Goal: Task Accomplishment & Management: Use online tool/utility

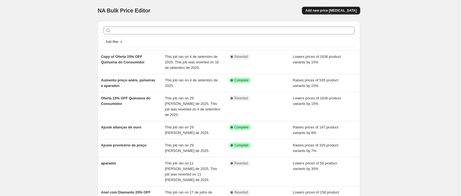
click at [330, 12] on span "Add new price [MEDICAL_DATA]" at bounding box center [330, 10] width 51 height 4
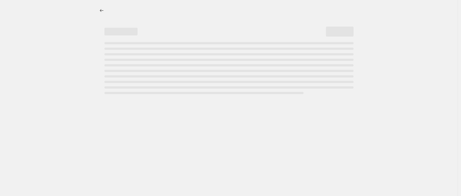
select select "percentage"
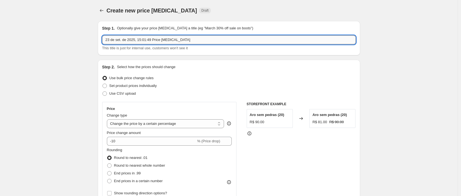
click at [199, 35] on input "23 de set. de 2025, 15:01:49 Price change job" at bounding box center [229, 39] width 254 height 9
click at [142, 40] on input "Black Week" at bounding box center [229, 39] width 254 height 9
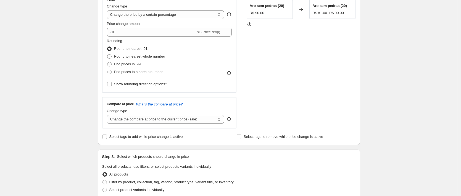
scroll to position [69, 0]
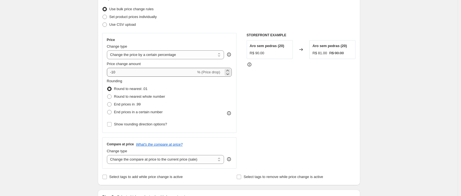
type input "Black Week Anéis"
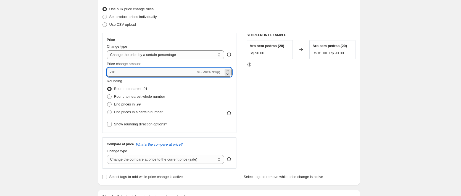
click at [130, 69] on input "-10" at bounding box center [151, 72] width 89 height 9
type input "-1"
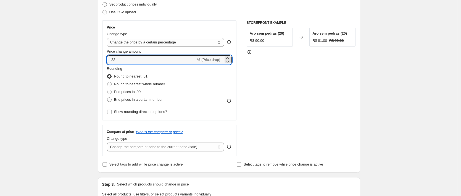
type input "-22"
drag, startPoint x: 397, startPoint y: 114, endPoint x: 355, endPoint y: 105, distance: 42.7
click at [397, 114] on div "Create new price change job. This page is ready Create new price change job Dra…" at bounding box center [229, 188] width 458 height 538
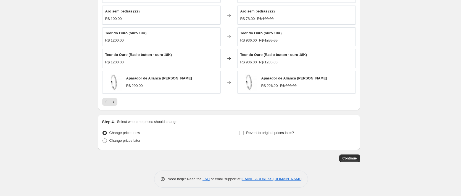
scroll to position [232, 0]
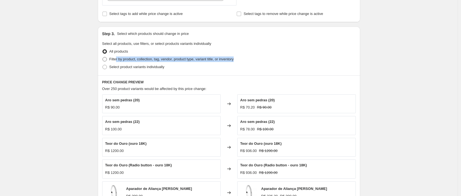
click at [117, 62] on label "Filter by product, collection, tag, vendor, product type, variant title, or inv…" at bounding box center [168, 59] width 132 height 8
click at [134, 56] on label "Filter by product, collection, tag, vendor, product type, variant title, or inv…" at bounding box center [168, 59] width 132 height 8
click at [103, 57] on input "Filter by product, collection, tag, vendor, product type, variant title, or inv…" at bounding box center [103, 57] width 0 height 0
radio input "true"
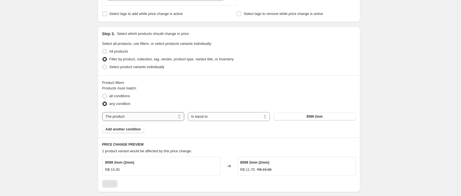
click at [138, 115] on select "The product The product's collection The product's tag The product's vendor The…" at bounding box center [143, 116] width 82 height 9
select select "collection"
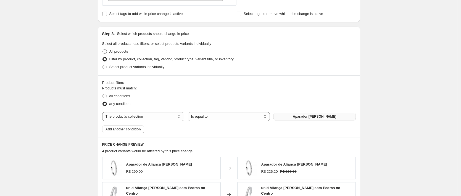
click at [312, 119] on button "Aparador de prata" at bounding box center [315, 117] width 82 height 8
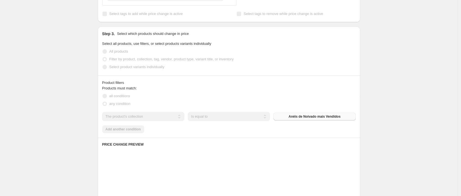
scroll to position [419, 0]
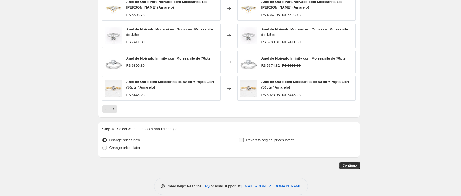
click at [269, 138] on span "Revert to original prices later?" at bounding box center [270, 140] width 48 height 4
click at [244, 138] on input "Revert to original prices later?" at bounding box center [241, 140] width 4 height 4
checkbox input "true"
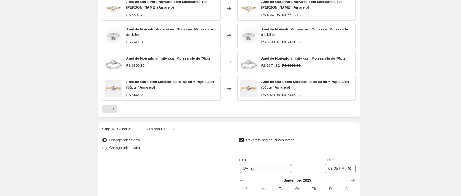
scroll to position [519, 0]
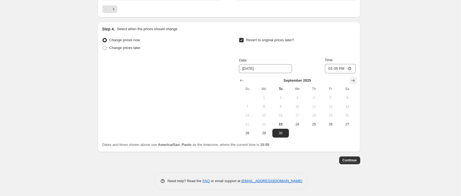
click at [356, 78] on icon "Show next month, October 2025" at bounding box center [354, 81] width 6 height 6
drag, startPoint x: 300, startPoint y: 95, endPoint x: 306, endPoint y: 93, distance: 6.6
click at [300, 95] on span "1" at bounding box center [297, 97] width 12 height 4
type input "[DATE]"
drag, startPoint x: 338, startPoint y: 64, endPoint x: 340, endPoint y: 68, distance: 4.5
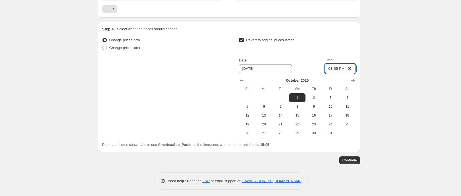
click at [338, 64] on input "15:05" at bounding box center [340, 68] width 31 height 9
type input "00:00"
drag, startPoint x: 393, startPoint y: 101, endPoint x: 361, endPoint y: 111, distance: 33.2
click at [351, 159] on span "Continue" at bounding box center [350, 160] width 14 height 4
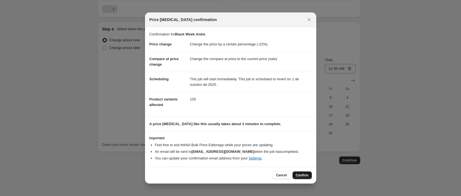
click at [301, 175] on span "Confirm" at bounding box center [302, 175] width 13 height 4
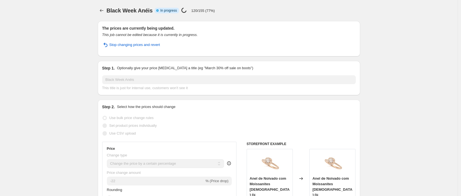
select select "percentage"
select select "collection"
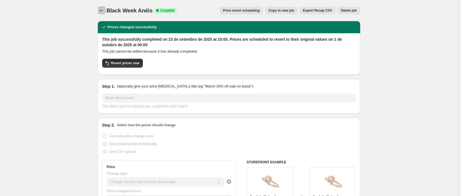
click at [103, 13] on button "Price change jobs" at bounding box center [102, 11] width 8 height 8
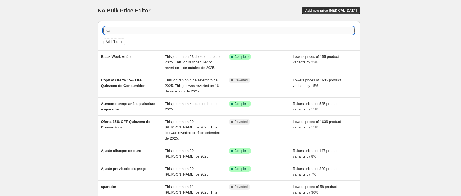
click at [144, 27] on input "text" at bounding box center [233, 31] width 243 height 8
type input "Black Week Alianças"
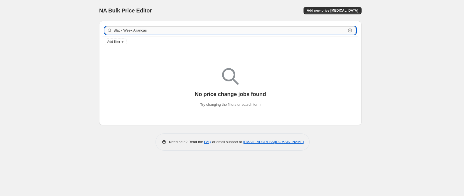
click at [195, 32] on input "Black Week Alianças" at bounding box center [230, 31] width 233 height 8
click at [351, 30] on icon "button" at bounding box center [350, 31] width 2 height 2
click at [54, 19] on div "NA Bulk Price Editor. This page is ready NA Bulk Price Editor Add new price cha…" at bounding box center [230, 98] width 461 height 196
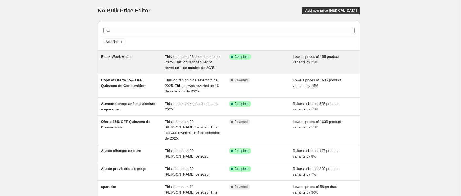
click at [149, 59] on div "Black Week Anéis" at bounding box center [133, 62] width 64 height 17
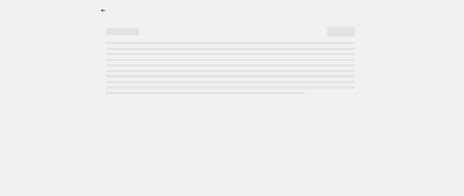
select select "percentage"
select select "collection"
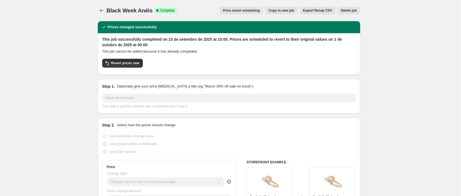
click at [294, 10] on span "Copy to new job" at bounding box center [282, 10] width 26 height 4
select select "percentage"
select select "collection"
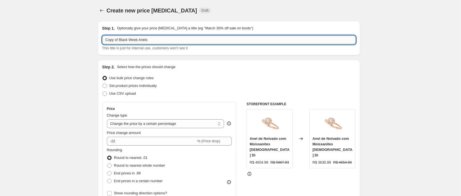
drag, startPoint x: 133, startPoint y: 39, endPoint x: 220, endPoint y: 43, distance: 87.4
click at [220, 43] on input "Copy of Black Week Anéis" at bounding box center [229, 39] width 254 height 9
click at [123, 40] on input "Copy of Black Week Anéis" at bounding box center [229, 39] width 254 height 9
drag, startPoint x: 122, startPoint y: 39, endPoint x: 89, endPoint y: 37, distance: 33.0
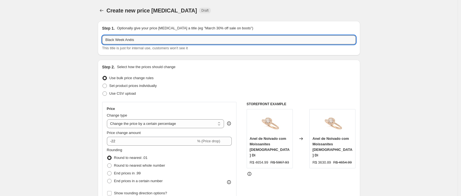
click at [128, 41] on input "Black Week Anéis" at bounding box center [229, 39] width 254 height 9
type input "Black Week Alianças"
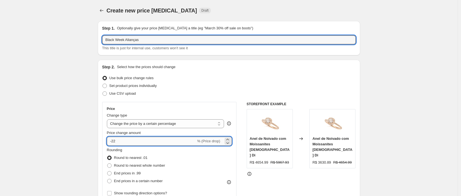
click at [182, 140] on input "-22" at bounding box center [151, 141] width 89 height 9
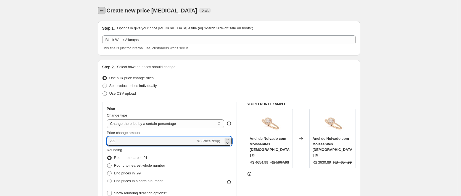
click at [101, 11] on icon "Price change jobs" at bounding box center [102, 11] width 6 height 6
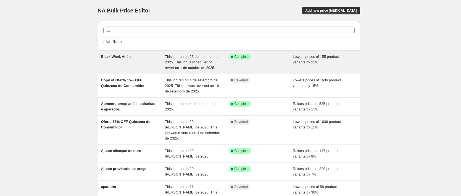
click at [139, 55] on div "Black Week Anéis" at bounding box center [133, 62] width 64 height 17
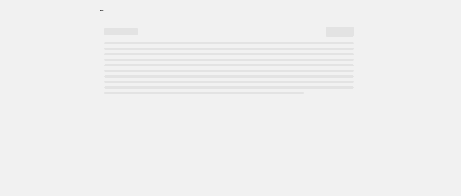
select select "percentage"
select select "collection"
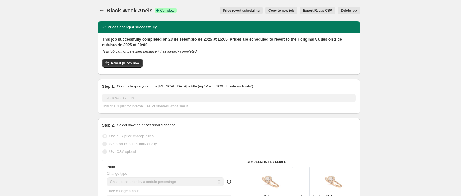
drag, startPoint x: 117, startPoint y: 64, endPoint x: 72, endPoint y: 80, distance: 47.7
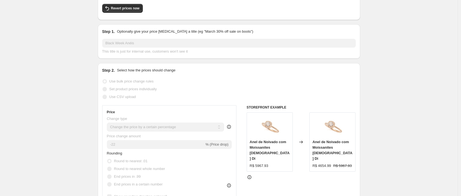
scroll to position [55, 0]
click at [138, 10] on button "Revert prices now" at bounding box center [122, 8] width 41 height 9
checkbox input "false"
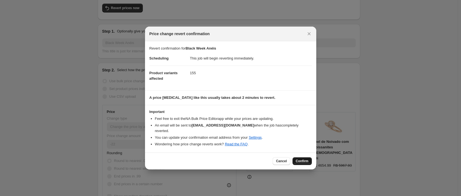
click at [305, 159] on span "Confirm" at bounding box center [302, 161] width 13 height 4
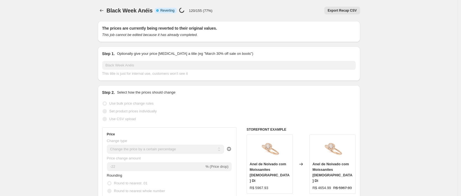
select select "percentage"
select select "collection"
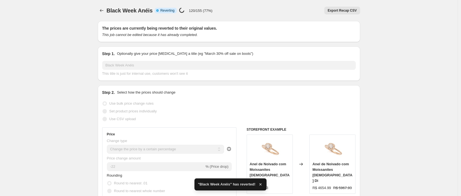
checkbox input "true"
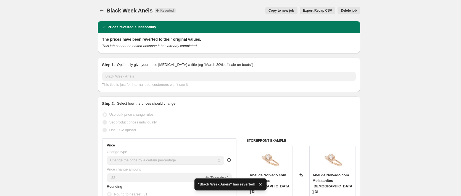
click at [284, 13] on button "Copy to new job" at bounding box center [281, 11] width 32 height 8
select select "percentage"
select select "collection"
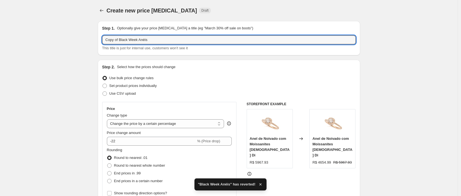
drag, startPoint x: 122, startPoint y: 40, endPoint x: 90, endPoint y: 41, distance: 31.3
type input "Black Week Anéis"
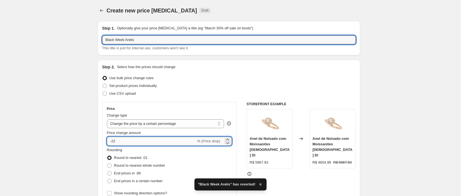
click at [145, 142] on input "-22" at bounding box center [151, 141] width 89 height 9
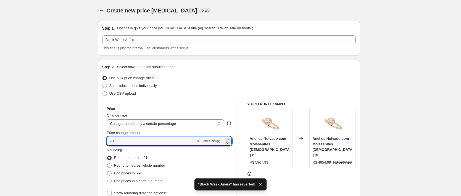
type input "-20"
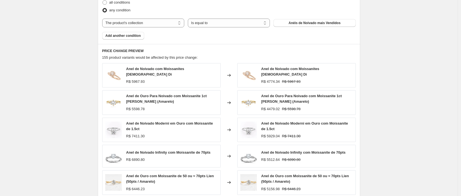
scroll to position [424, 0]
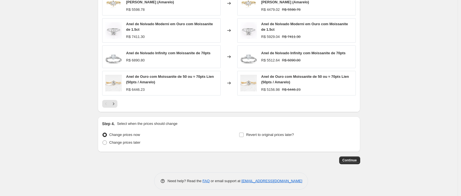
click at [281, 127] on div "Step 4. Select when the prices should change Change prices now Change prices la…" at bounding box center [229, 134] width 254 height 27
drag, startPoint x: 281, startPoint y: 131, endPoint x: 288, endPoint y: 132, distance: 6.5
click at [281, 132] on span "Revert to original prices later?" at bounding box center [270, 134] width 48 height 4
click at [244, 132] on input "Revert to original prices later?" at bounding box center [241, 134] width 4 height 4
checkbox input "true"
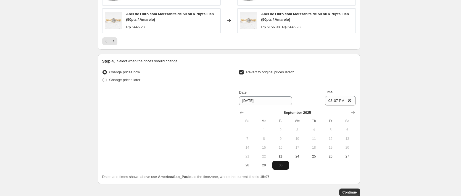
scroll to position [519, 0]
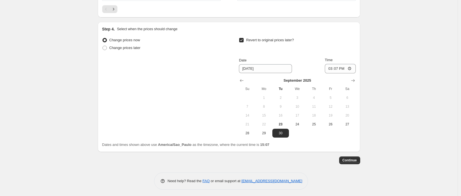
drag, startPoint x: 353, startPoint y: 78, endPoint x: 325, endPoint y: 89, distance: 30.5
click at [353, 78] on icon "Show next month, October 2025" at bounding box center [354, 81] width 6 height 6
click at [301, 93] on button "1" at bounding box center [297, 97] width 17 height 9
type input "[DATE]"
click at [357, 158] on span "Continue" at bounding box center [350, 160] width 14 height 4
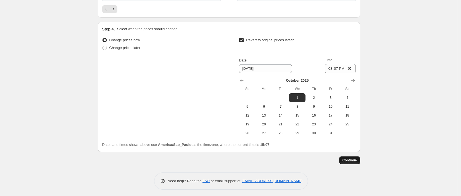
scroll to position [0, 0]
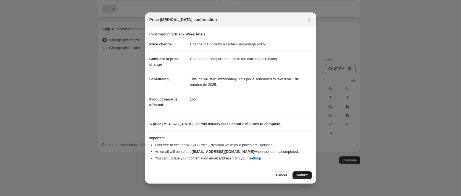
click at [308, 174] on span "Confirm" at bounding box center [302, 175] width 13 height 4
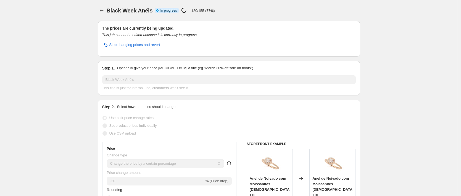
select select "percentage"
select select "collection"
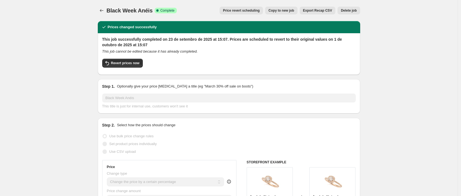
click at [281, 12] on span "Copy to new job" at bounding box center [282, 10] width 26 height 4
select select "percentage"
select select "collection"
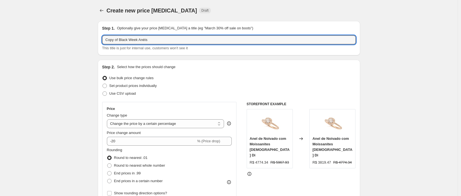
drag, startPoint x: 121, startPoint y: 40, endPoint x: 89, endPoint y: 38, distance: 31.8
drag, startPoint x: 158, startPoint y: 36, endPoint x: 129, endPoint y: 36, distance: 29.0
click at [130, 35] on div "Step 1. Optionally give your price change job a title (eg "March 30% off sale o…" at bounding box center [229, 37] width 254 height 25
drag, startPoint x: 128, startPoint y: 39, endPoint x: 155, endPoint y: 39, distance: 27.1
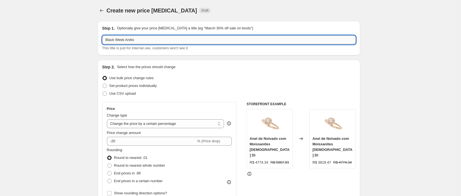
click at [155, 39] on input "Black Week Anéis" at bounding box center [229, 39] width 254 height 9
type input "Black Week Alianças"
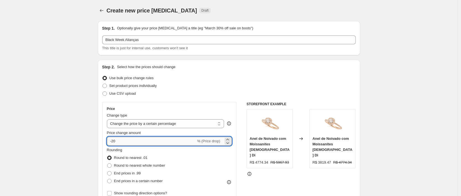
click at [163, 143] on input "-20" at bounding box center [151, 141] width 89 height 9
type input "-2"
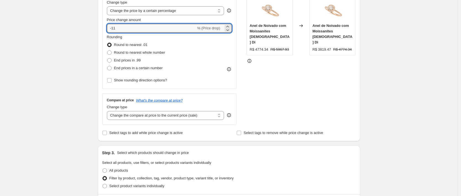
scroll to position [113, 0]
type input "-15"
click at [67, 63] on div "Create new price [MEDICAL_DATA]. This page is ready Create new price [MEDICAL_D…" at bounding box center [229, 198] width 458 height 622
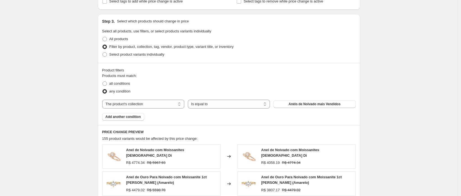
scroll to position [301, 0]
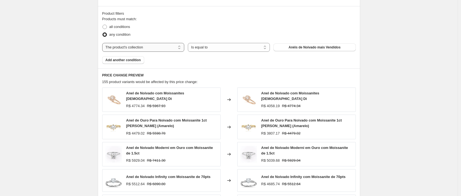
click at [163, 48] on select "The product The product's collection The product's tag The product's vendor The…" at bounding box center [143, 47] width 82 height 9
click at [104, 43] on select "The product The product's collection The product's tag The product's vendor The…" at bounding box center [143, 47] width 82 height 9
click at [217, 41] on div "Products must match: all conditions any condition The product The product's col…" at bounding box center [229, 40] width 254 height 48
click at [220, 46] on select "Is equal to Is not equal to" at bounding box center [229, 47] width 82 height 9
click at [140, 46] on select "The product The product's collection The product's tag The product's vendor The…" at bounding box center [143, 47] width 82 height 9
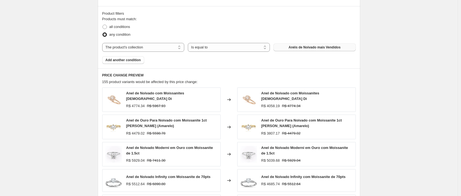
click at [326, 46] on span "Anéis de Noivado mais Vendidos" at bounding box center [315, 47] width 52 height 4
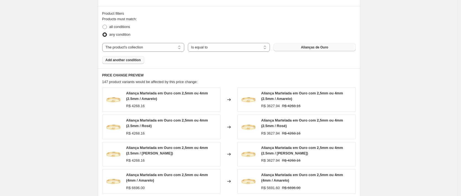
click at [134, 59] on span "Add another condition" at bounding box center [123, 60] width 35 height 4
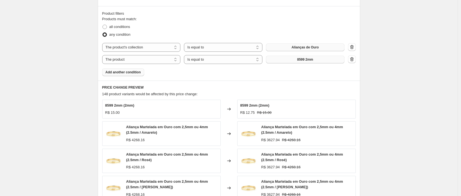
click at [316, 59] on button "8599 2mm" at bounding box center [305, 60] width 79 height 8
click at [353, 47] on icon "button" at bounding box center [352, 47] width 6 height 6
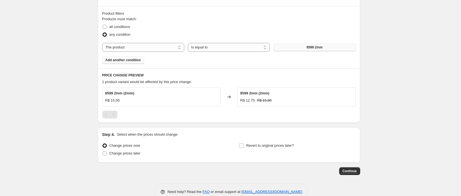
click at [352, 47] on button "8599 2mm" at bounding box center [315, 47] width 82 height 8
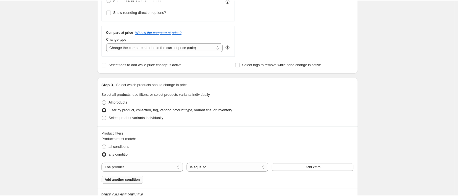
scroll to position [180, 0]
click at [160, 172] on select "The product The product's collection The product's tag The product's vendor The…" at bounding box center [143, 168] width 82 height 9
select select "collection"
click at [320, 168] on span "Alianças de Ouro" at bounding box center [314, 168] width 27 height 4
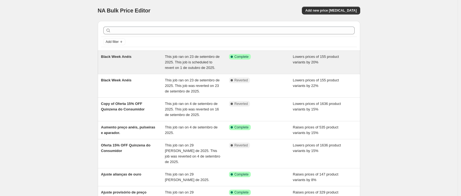
click at [119, 67] on div "Black Week Anéis" at bounding box center [133, 62] width 64 height 17
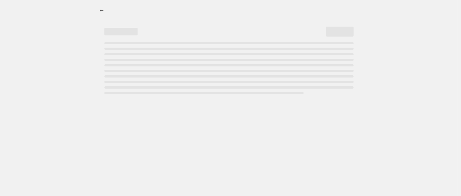
select select "percentage"
select select "collection"
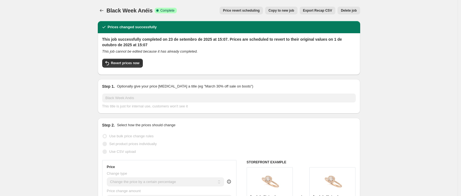
click at [282, 12] on span "Copy to new job" at bounding box center [282, 10] width 26 height 4
select select "percentage"
select select "collection"
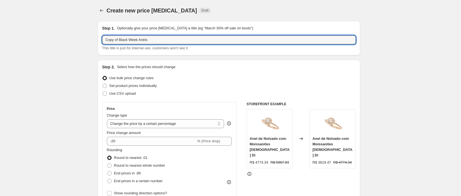
drag, startPoint x: 121, startPoint y: 42, endPoint x: 80, endPoint y: 37, distance: 41.8
drag, startPoint x: 122, startPoint y: 39, endPoint x: 93, endPoint y: 38, distance: 29.3
type input "Black Week Alianças"
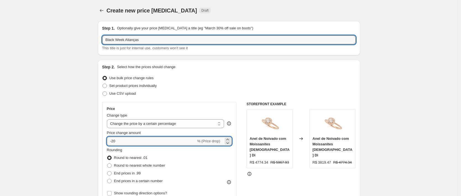
click at [160, 141] on input "-20" at bounding box center [151, 141] width 89 height 9
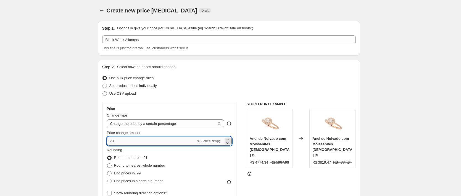
type input "-2"
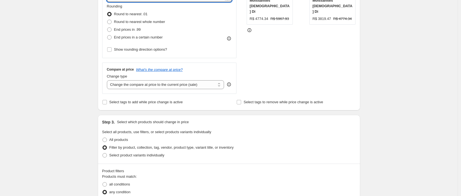
scroll to position [257, 0]
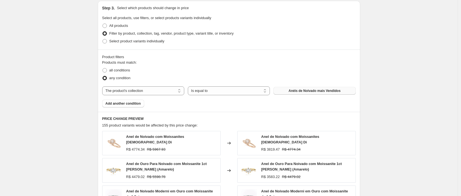
type input "-15"
drag, startPoint x: 313, startPoint y: 92, endPoint x: 257, endPoint y: 98, distance: 56.7
click at [240, 92] on div "The product The product's collection The product's tag The product's vendor The…" at bounding box center [229, 90] width 254 height 9
click at [299, 93] on button "Anéis de Noivado mais Vendidos" at bounding box center [315, 91] width 82 height 8
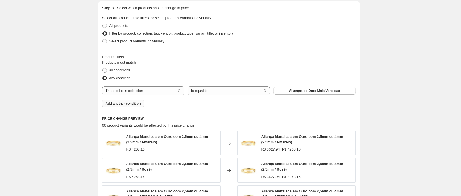
click at [138, 104] on span "Add another condition" at bounding box center [123, 103] width 35 height 4
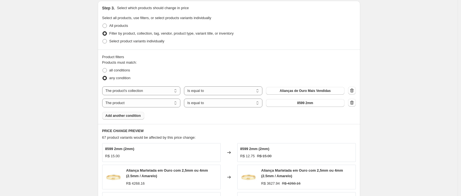
click at [316, 98] on div "The product The product's collection The product's tag The product's vendor The…" at bounding box center [223, 102] width 242 height 9
click at [313, 101] on span "8599 2mm" at bounding box center [305, 103] width 16 height 4
click at [231, 103] on select "Is equal to Is not equal to" at bounding box center [223, 102] width 79 height 9
click at [116, 102] on select "The product The product's collection The product's tag The product's vendor The…" at bounding box center [141, 102] width 79 height 9
select select "collection"
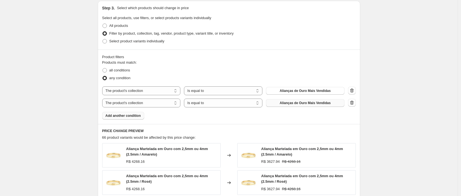
click at [308, 104] on span "Alianças de Ouro Mais Vendidas" at bounding box center [305, 103] width 51 height 4
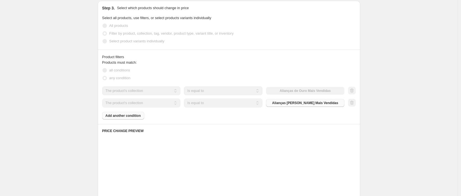
scroll to position [431, 0]
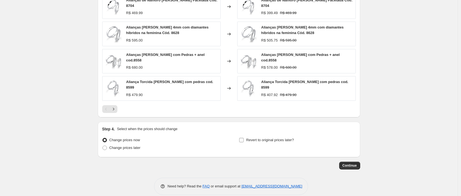
drag, startPoint x: 283, startPoint y: 137, endPoint x: 287, endPoint y: 139, distance: 4.4
click at [283, 138] on span "Revert to original prices later?" at bounding box center [270, 140] width 48 height 4
click at [244, 138] on input "Revert to original prices later?" at bounding box center [241, 140] width 4 height 4
checkbox input "true"
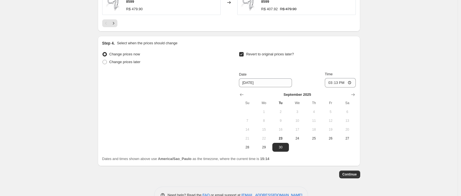
scroll to position [482, 0]
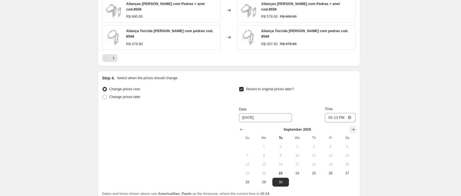
click at [353, 127] on icon "Show next month, October 2025" at bounding box center [354, 130] width 6 height 6
click at [300, 142] on button "1" at bounding box center [297, 146] width 17 height 9
type input "[DATE]"
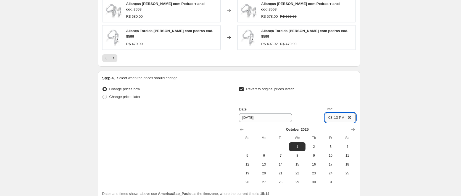
click at [341, 113] on input "15:13" at bounding box center [340, 117] width 31 height 9
click at [338, 114] on input "15:13" at bounding box center [340, 117] width 31 height 9
type input "00:00"
drag, startPoint x: 419, startPoint y: 37, endPoint x: 378, endPoint y: 90, distance: 66.6
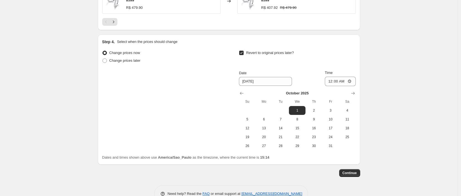
scroll to position [529, 0]
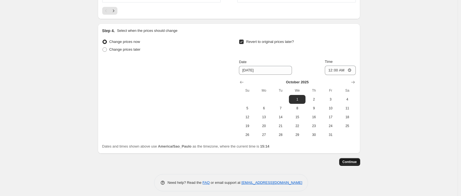
click at [355, 159] on span "Continue" at bounding box center [350, 161] width 14 height 4
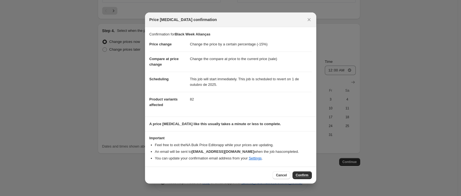
drag, startPoint x: 306, startPoint y: 175, endPoint x: 177, endPoint y: 89, distance: 154.9
click at [306, 175] on span "Confirm" at bounding box center [302, 175] width 13 height 4
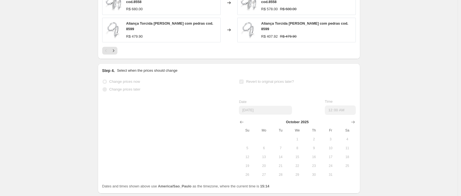
select select "percentage"
select select "collection"
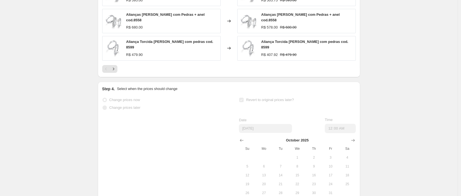
scroll to position [0, 0]
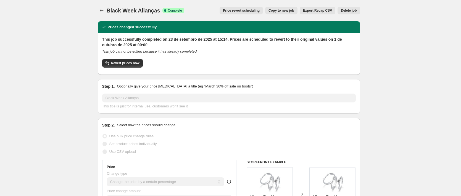
click at [282, 11] on span "Copy to new job" at bounding box center [282, 10] width 26 height 4
select select "percentage"
select select "collection"
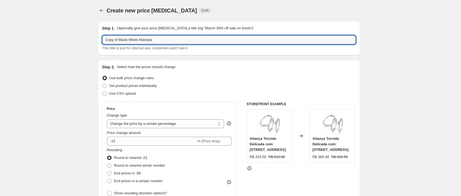
drag, startPoint x: 122, startPoint y: 41, endPoint x: 67, endPoint y: 38, distance: 54.8
drag, startPoint x: 128, startPoint y: 39, endPoint x: 146, endPoint y: 35, distance: 18.1
click at [156, 40] on input "Black Week Alianças" at bounding box center [229, 39] width 254 height 9
type input "Black Week Aparadores"
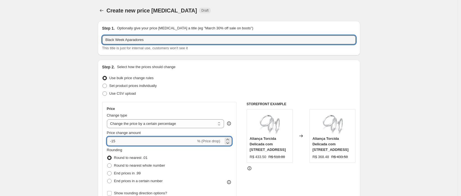
click at [159, 138] on input "-15" at bounding box center [151, 141] width 89 height 9
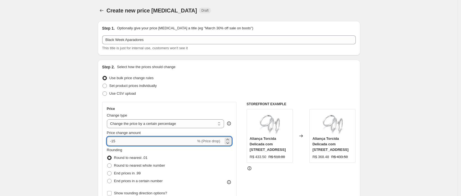
click at [159, 138] on input "-15" at bounding box center [151, 141] width 89 height 9
click at [167, 140] on input "-15" at bounding box center [151, 141] width 89 height 9
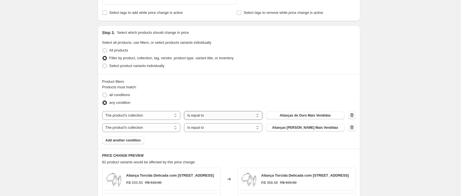
scroll to position [242, 0]
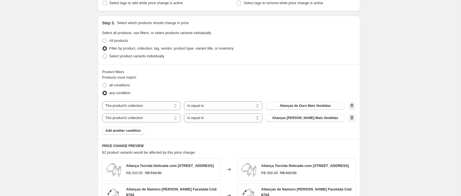
type input "-12"
click at [354, 117] on icon "button" at bounding box center [352, 118] width 6 height 6
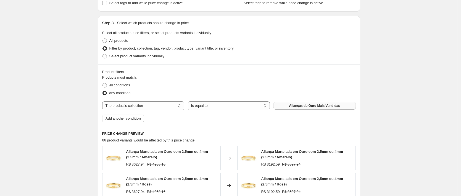
click at [312, 103] on span "Alianças de Ouro Mais Vendidas" at bounding box center [314, 105] width 51 height 4
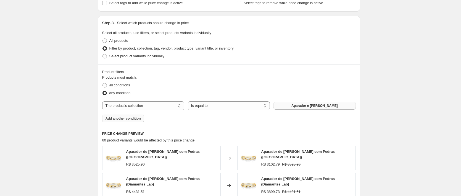
click at [129, 119] on span "Add another condition" at bounding box center [123, 118] width 35 height 4
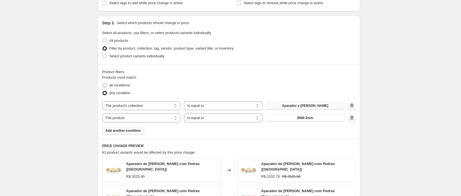
click at [114, 87] on span "all conditions" at bounding box center [119, 85] width 21 height 4
click at [103, 83] on input "all conditions" at bounding box center [103, 83] width 0 height 0
radio input "true"
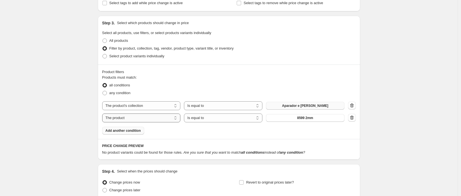
click at [154, 120] on select "The product The product's collection The product's tag The product's vendor The…" at bounding box center [141, 117] width 79 height 9
select select "tag"
click at [316, 119] on button "10mm" at bounding box center [305, 118] width 79 height 8
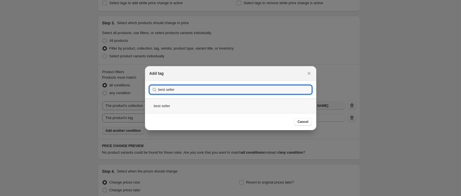
type input "best seller"
click at [166, 105] on div "best seller" at bounding box center [230, 105] width 171 height 15
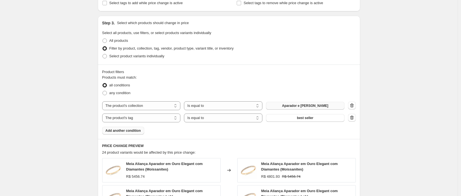
scroll to position [428, 0]
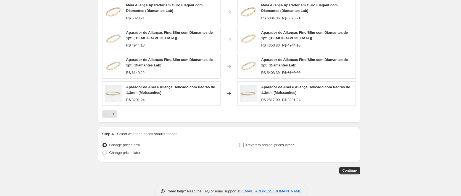
click at [263, 145] on span "Revert to original prices later?" at bounding box center [270, 145] width 48 height 4
click at [244, 145] on input "Revert to original prices later?" at bounding box center [241, 145] width 4 height 4
checkbox input "true"
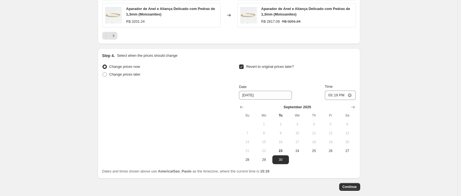
scroll to position [535, 0]
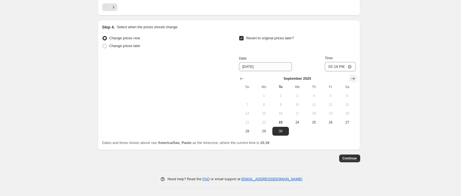
click at [353, 81] on icon "Show next month, October 2025" at bounding box center [354, 79] width 6 height 6
click at [297, 95] on span "1" at bounding box center [297, 95] width 12 height 4
type input "[DATE]"
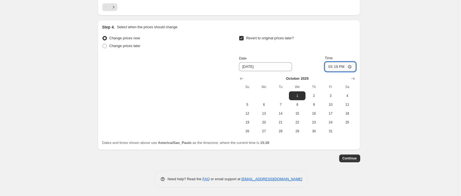
click at [337, 65] on input "15:19" at bounding box center [340, 66] width 31 height 9
type input "00:00"
drag, startPoint x: 389, startPoint y: 74, endPoint x: 349, endPoint y: 149, distance: 85.1
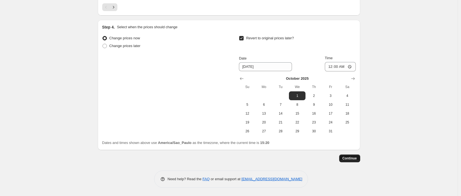
click at [353, 156] on span "Continue" at bounding box center [350, 158] width 14 height 4
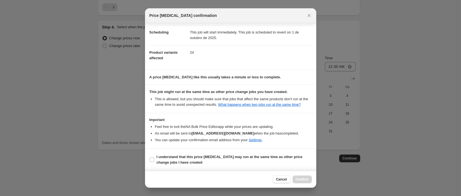
scroll to position [48, 0]
drag, startPoint x: 184, startPoint y: 161, endPoint x: 193, endPoint y: 166, distance: 11.1
click at [184, 161] on b "I understand that this price [MEDICAL_DATA] may run at the same time as other p…" at bounding box center [230, 160] width 146 height 10
click at [154, 161] on input "I understand that this price [MEDICAL_DATA] may run at the same time as other p…" at bounding box center [152, 159] width 4 height 4
checkbox input "true"
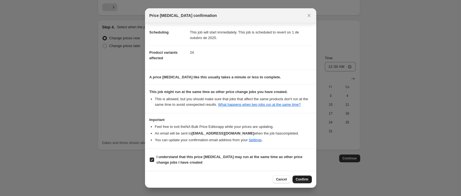
click at [300, 181] on button "Confirm" at bounding box center [302, 179] width 19 height 8
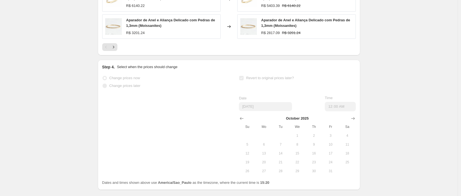
select select "percentage"
select select "collection"
select select "tag"
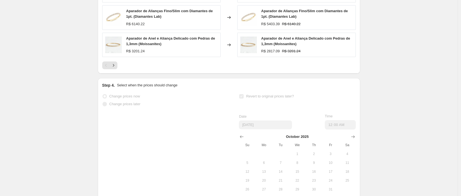
scroll to position [0, 0]
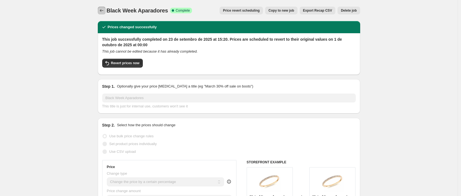
click at [101, 11] on icon "Price change jobs" at bounding box center [102, 11] width 6 height 6
